Goal: Task Accomplishment & Management: Manage account settings

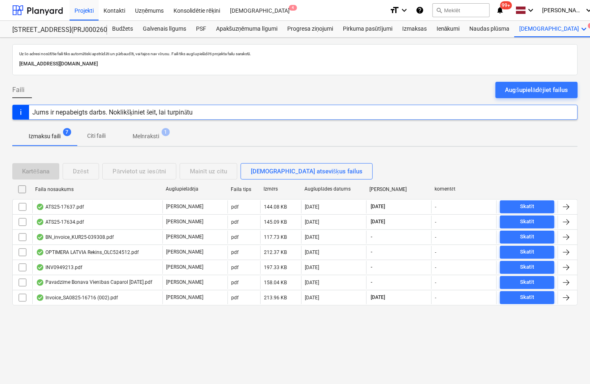
click at [424, 80] on div at bounding box center [295, 78] width 566 height 7
click at [307, 28] on div "Progresa ziņojumi" at bounding box center [310, 29] width 56 height 16
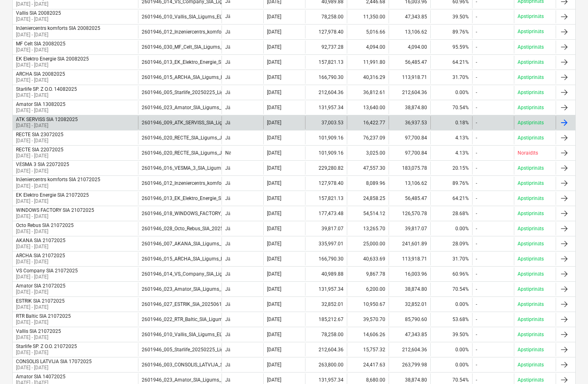
scroll to position [409, 0]
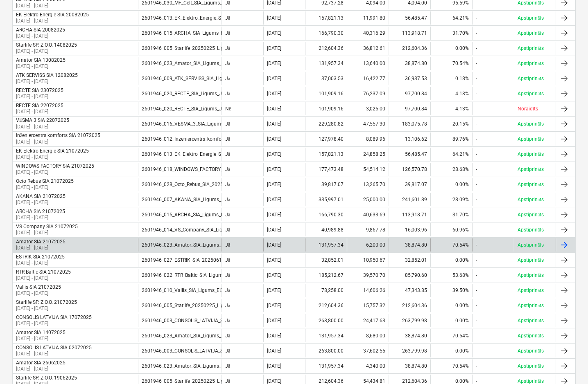
click at [34, 239] on div "Amator SIA 21072025" at bounding box center [41, 242] width 50 height 6
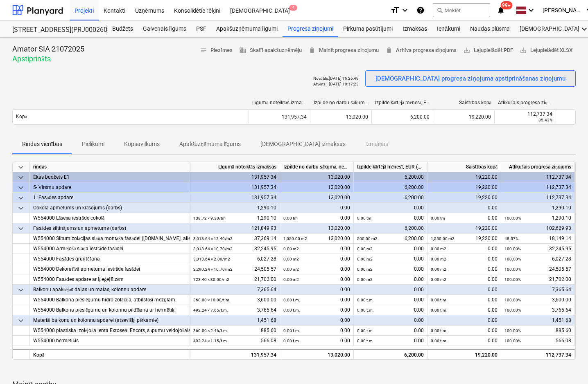
click at [497, 78] on div "[DEMOGRAPHIC_DATA] progresa ziņojuma apstiprināšanas ziņojumu" at bounding box center [470, 78] width 190 height 11
click at [523, 26] on div "Vairāk keyboard_arrow_down 7" at bounding box center [554, 29] width 79 height 16
click at [550, 48] on div "Faili 7" at bounding box center [569, 48] width 39 height 7
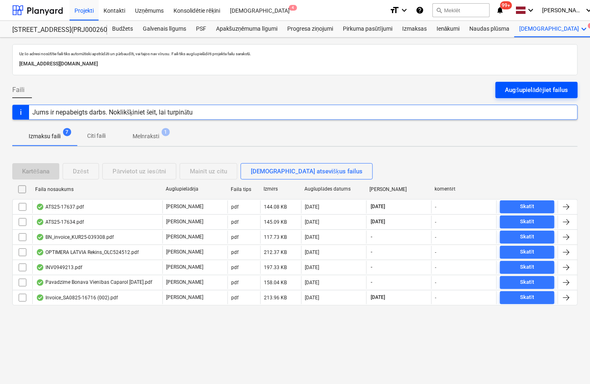
click at [551, 89] on div "Augšupielādējiet failus" at bounding box center [537, 90] width 63 height 11
